Goal: Use online tool/utility: Use online tool/utility

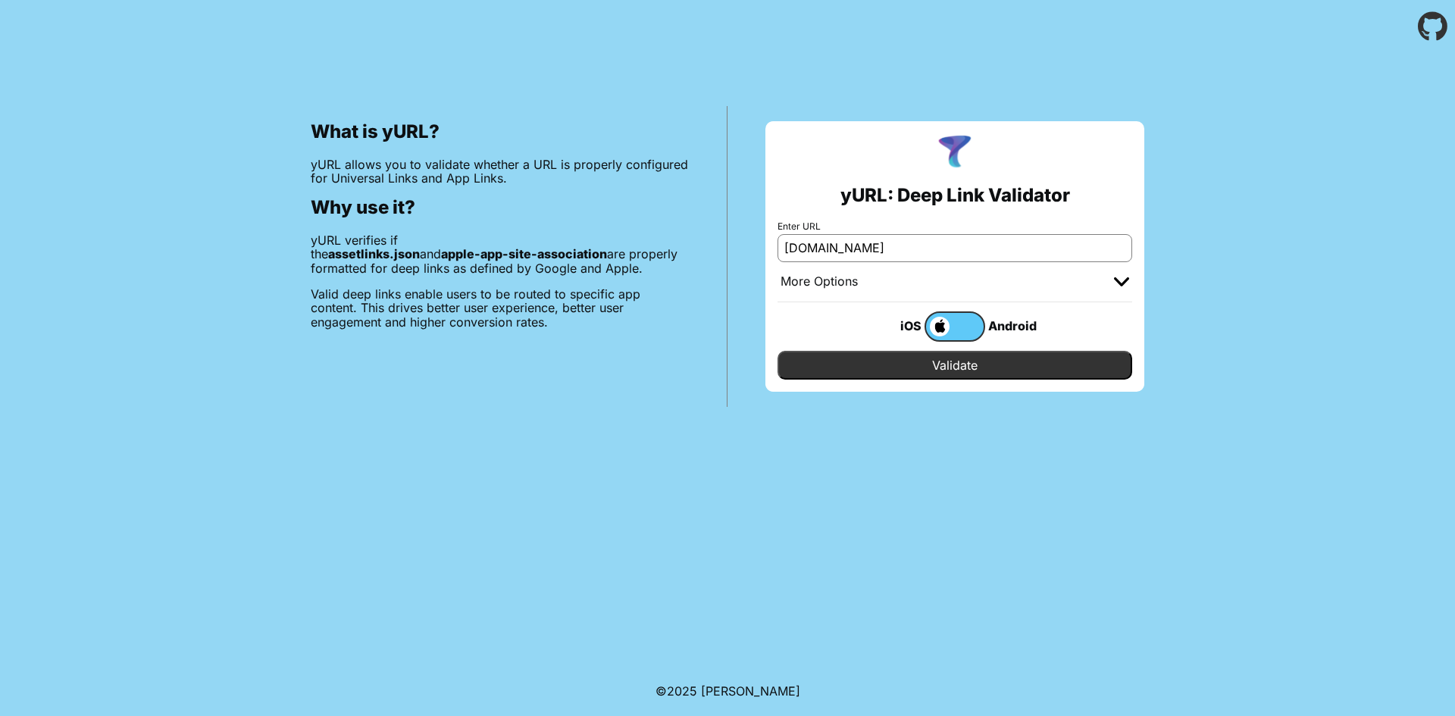
type input "[DOMAIN_NAME]"
click at [981, 366] on input "Validate" at bounding box center [955, 365] width 355 height 29
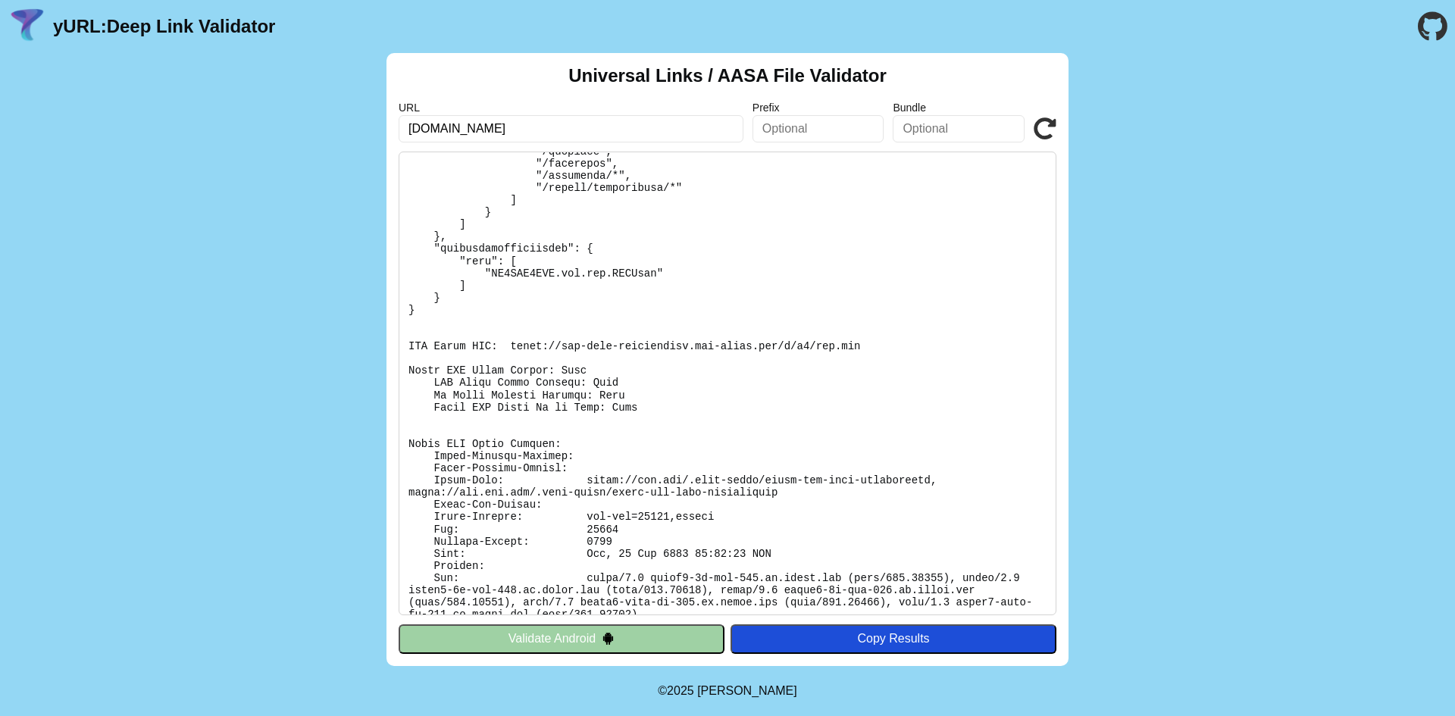
scroll to position [629, 0]
click at [507, 640] on button "Validate Android" at bounding box center [562, 639] width 326 height 29
